Goal: Information Seeking & Learning: Check status

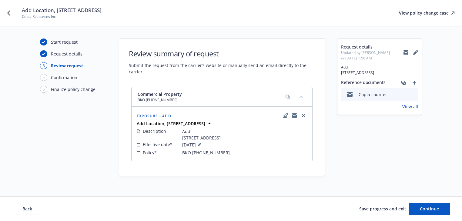
click at [408, 110] on link "View all" at bounding box center [410, 106] width 16 height 6
click at [96, 159] on div "Start request Request details 3 Review request 4 Confirmation 5 Finalize policy…" at bounding box center [73, 111] width 67 height 146
click at [10, 11] on icon at bounding box center [10, 12] width 7 height 5
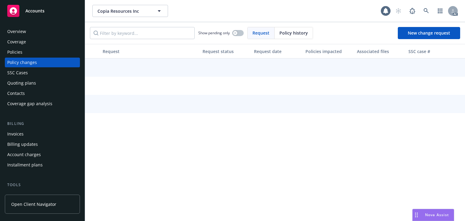
click at [25, 53] on div "Policies" at bounding box center [42, 52] width 70 height 10
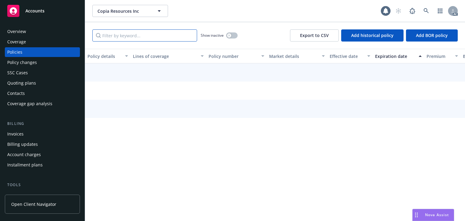
click at [114, 35] on input "Filter by keyword..." at bounding box center [144, 35] width 105 height 12
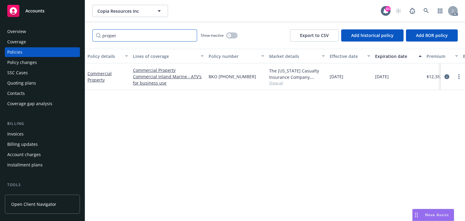
type input "proper"
click at [275, 81] on span "Show all" at bounding box center [297, 82] width 56 height 5
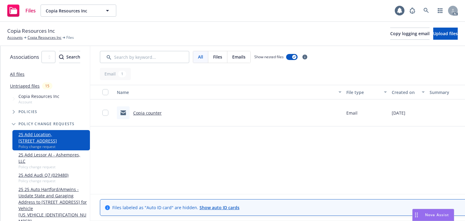
click at [162, 114] on link "Copia counter" at bounding box center [147, 113] width 28 height 6
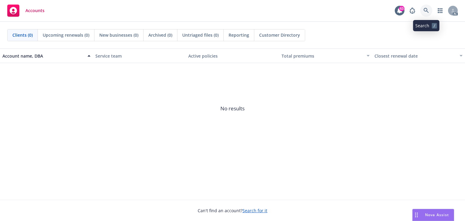
click at [424, 10] on icon at bounding box center [426, 10] width 5 height 5
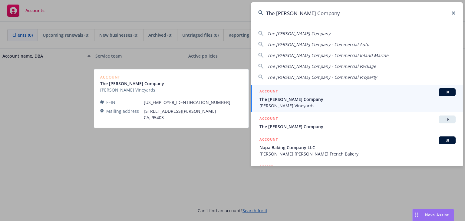
type input "The Capra Company"
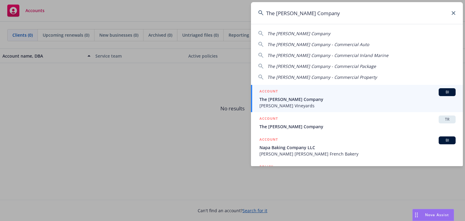
click at [280, 102] on span "Capra Vineyards" at bounding box center [358, 105] width 196 height 6
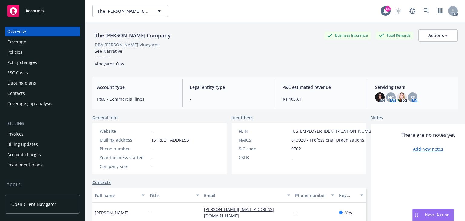
click at [23, 51] on div "Policies" at bounding box center [42, 52] width 70 height 10
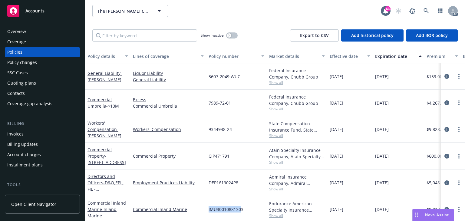
drag, startPoint x: 205, startPoint y: 199, endPoint x: 263, endPoint y: 213, distance: 60.4
click at [263, 213] on div "Commercial Inland Marine - Inland Marine Commercial Inland Marine IMU3001088130…" at bounding box center [377, 209] width 584 height 27
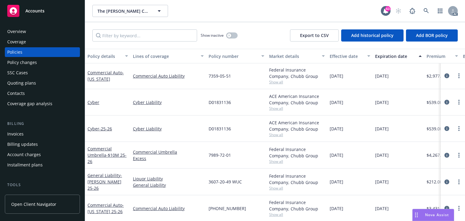
scroll to position [102, 0]
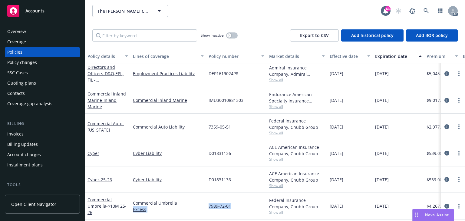
drag, startPoint x: 207, startPoint y: 205, endPoint x: 257, endPoint y: 205, distance: 49.7
click at [257, 205] on div "Commercial Umbrella - $10M 25-26 Commercial Umbrella Excess 7989-72-01 Federal …" at bounding box center [377, 206] width 584 height 27
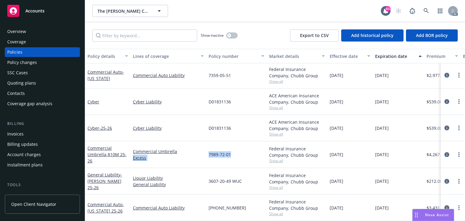
scroll to position [0, 0]
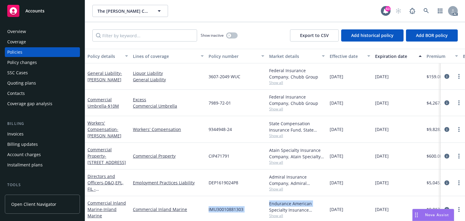
drag, startPoint x: 206, startPoint y: 207, endPoint x: 279, endPoint y: 206, distance: 73.0
click at [279, 206] on div "Commercial Inland Marine - Inland Marine Commercial Inland Marine IMU3001088130…" at bounding box center [377, 209] width 584 height 27
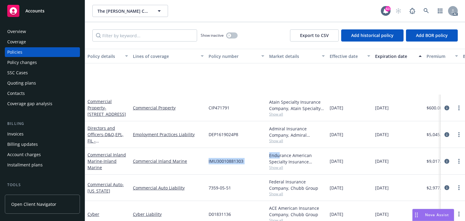
scroll to position [137, 0]
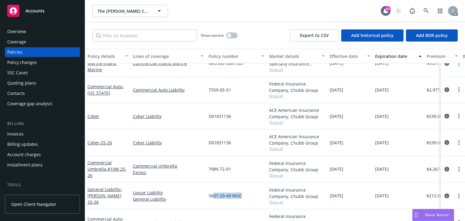
click at [249, 194] on div "3607-20-49 WUC" at bounding box center [236, 195] width 61 height 27
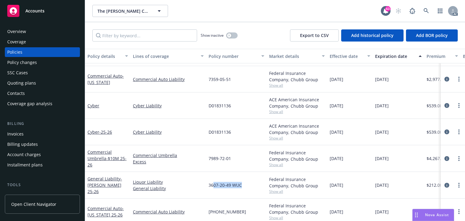
scroll to position [151, 0]
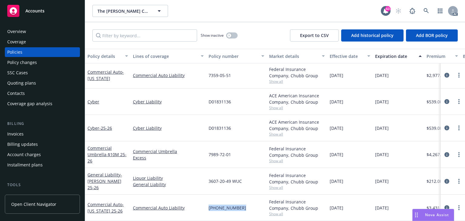
drag, startPoint x: 205, startPoint y: 199, endPoint x: 258, endPoint y: 200, distance: 53.6
click at [258, 200] on div "Commercial Auto - California 25-26 Commercial Auto Liability (25)7359-05-51 Fed…" at bounding box center [377, 207] width 584 height 26
click at [427, 12] on icon at bounding box center [426, 10] width 5 height 5
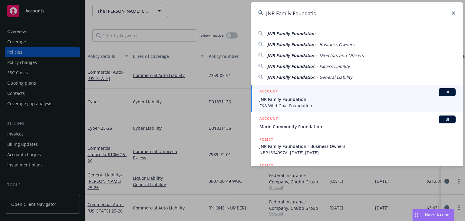
type input "JNR Family Foundatio"
click at [296, 98] on span "JNR Family Foundation" at bounding box center [358, 99] width 196 height 6
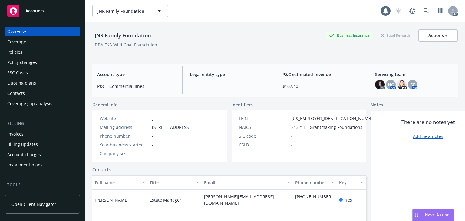
click at [19, 65] on div "Policy changes" at bounding box center [22, 63] width 30 height 10
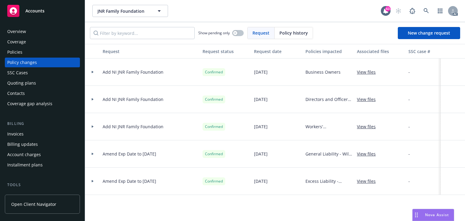
click at [30, 53] on div "Policies" at bounding box center [42, 52] width 70 height 10
